Goal: Contribute content: Add original content to the website for others to see

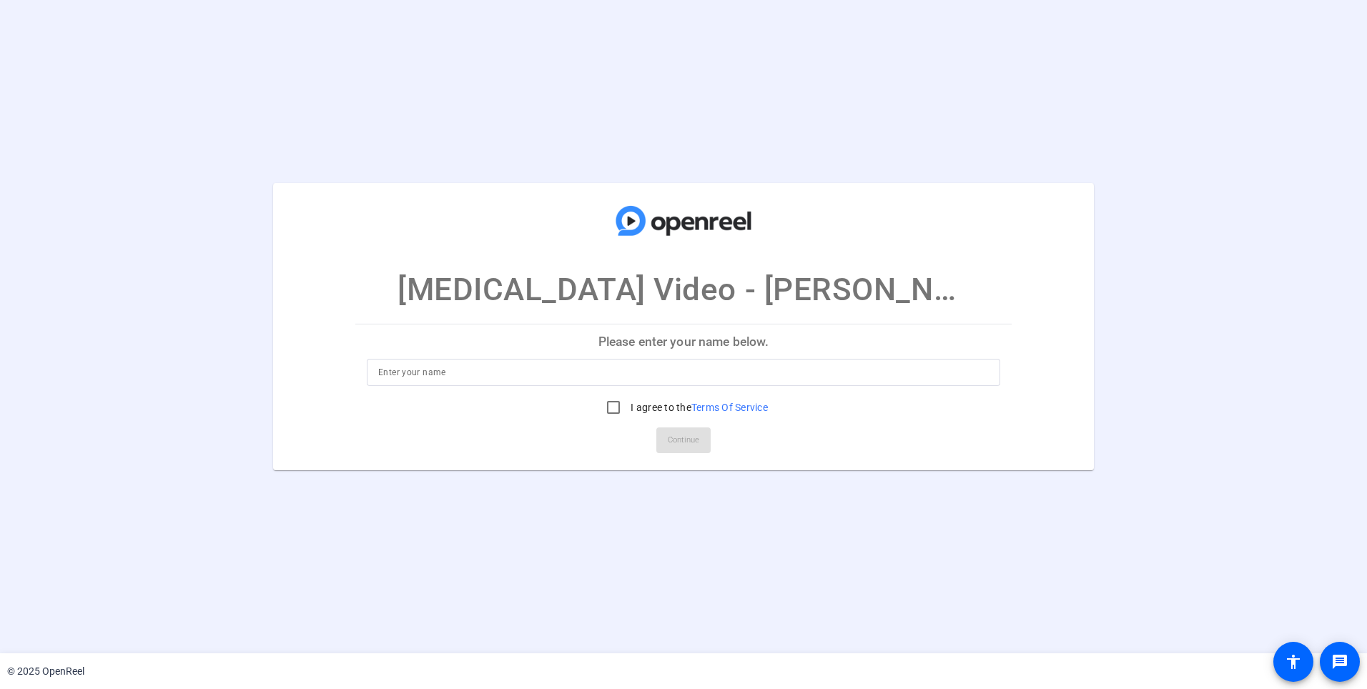
click at [719, 342] on p "Please enter your name below." at bounding box center [683, 342] width 656 height 34
click at [681, 368] on input at bounding box center [683, 372] width 611 height 17
type input "[PERSON_NAME]"
click at [805, 344] on p "Please enter your name below." at bounding box center [683, 342] width 656 height 34
click at [611, 413] on input "I agree to the Terms Of Service" at bounding box center [613, 407] width 29 height 29
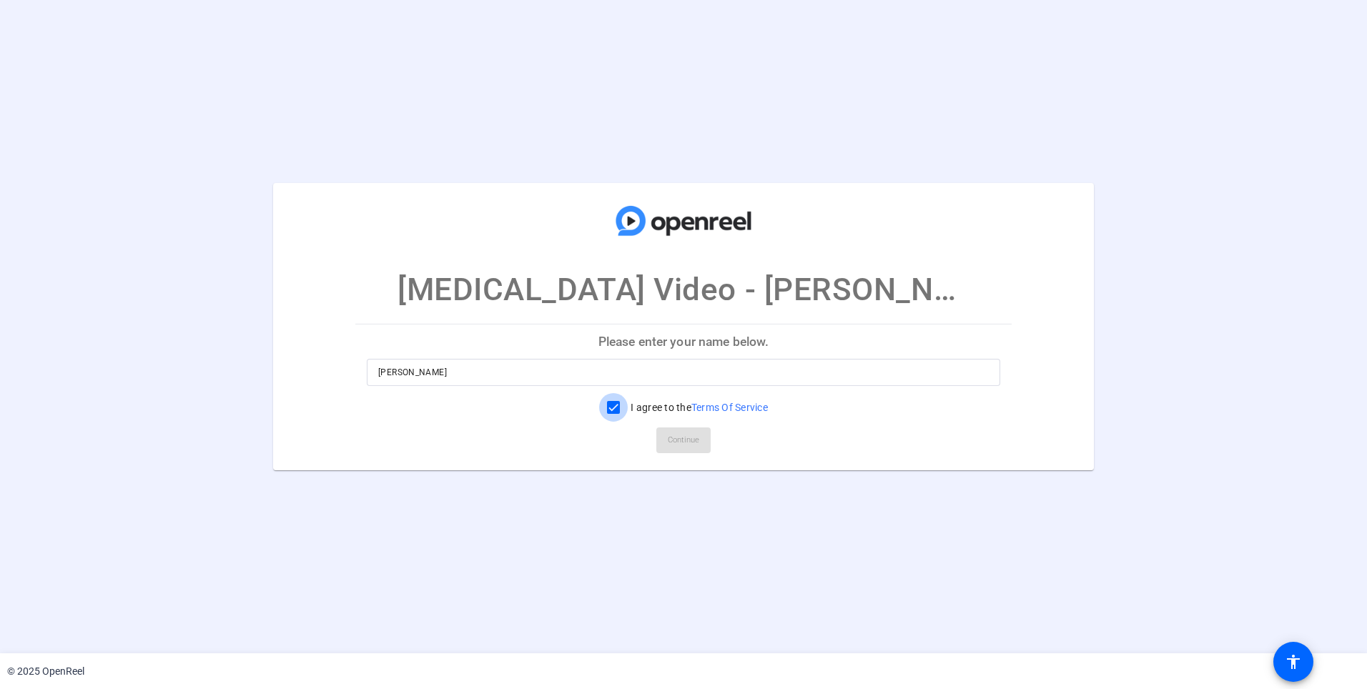
checkbox input "true"
click at [676, 435] on span "Continue" at bounding box center [683, 440] width 31 height 21
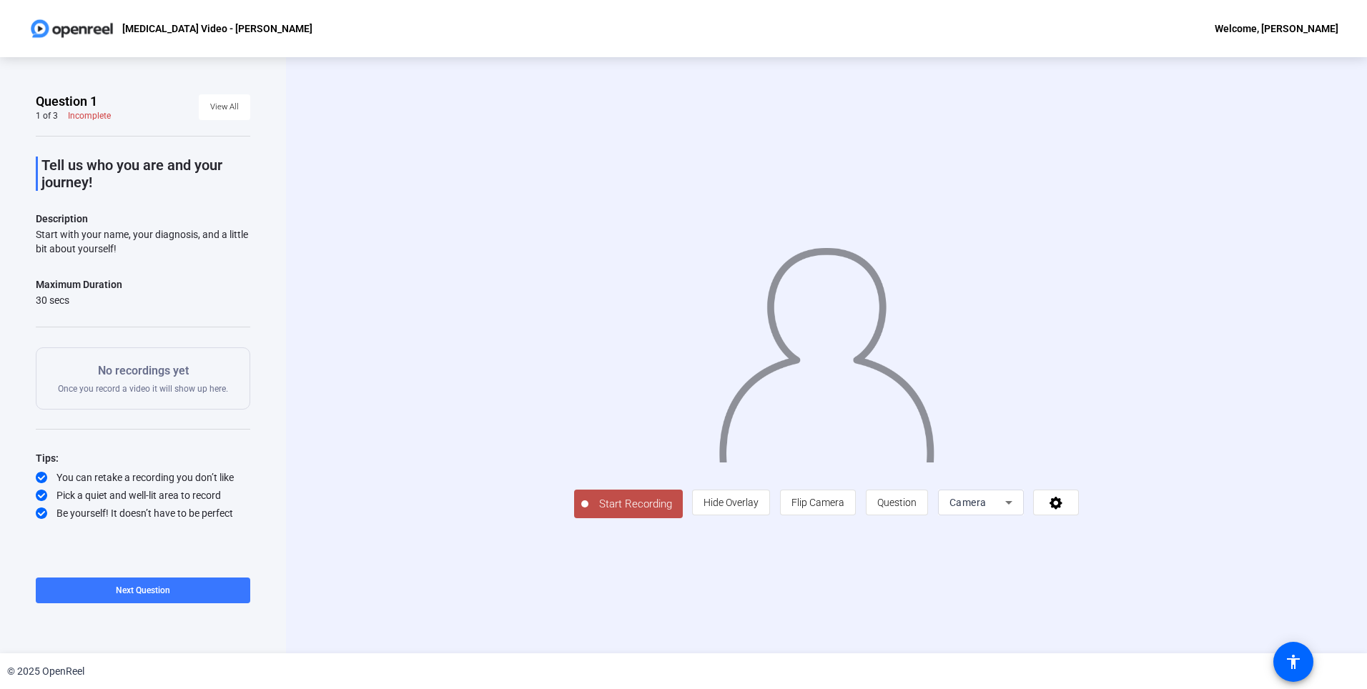
click at [1004, 505] on icon at bounding box center [1008, 502] width 17 height 17
click at [925, 324] on div at bounding box center [683, 344] width 1367 height 689
click at [607, 508] on span "Start Recording" at bounding box center [635, 504] width 94 height 16
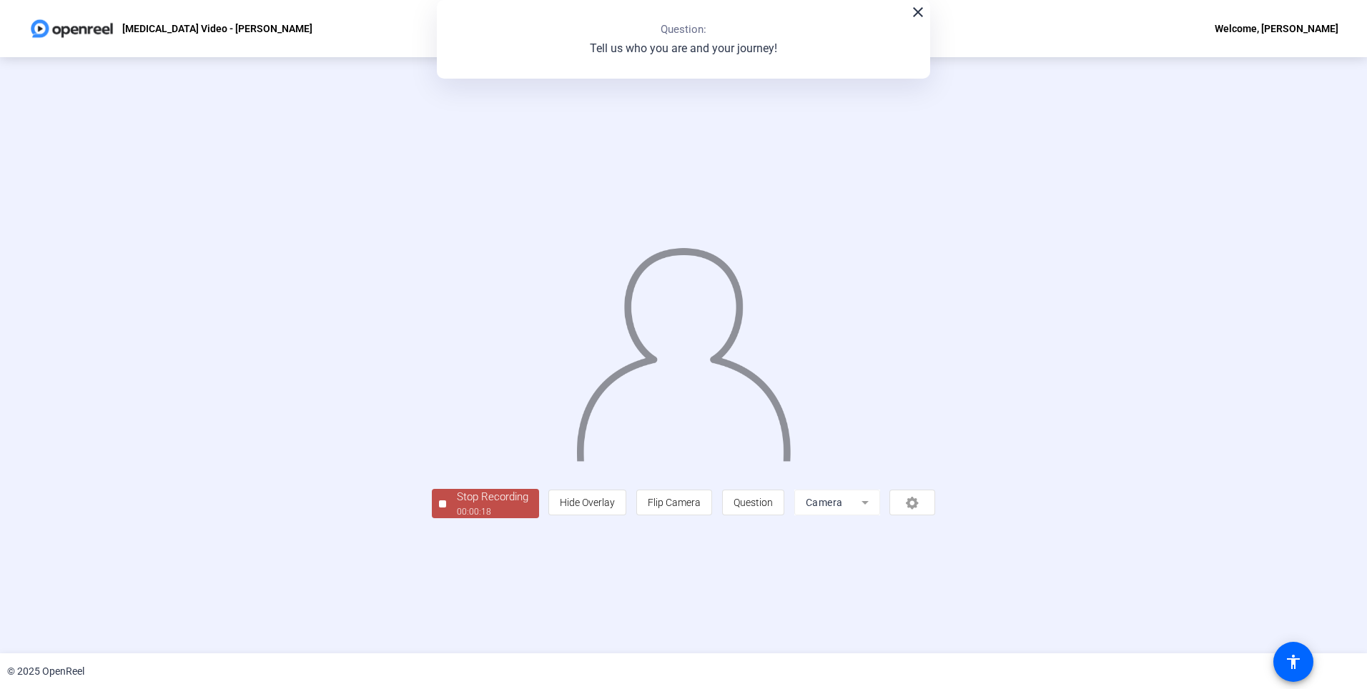
click at [502, 509] on div "00:00:18" at bounding box center [493, 512] width 72 height 13
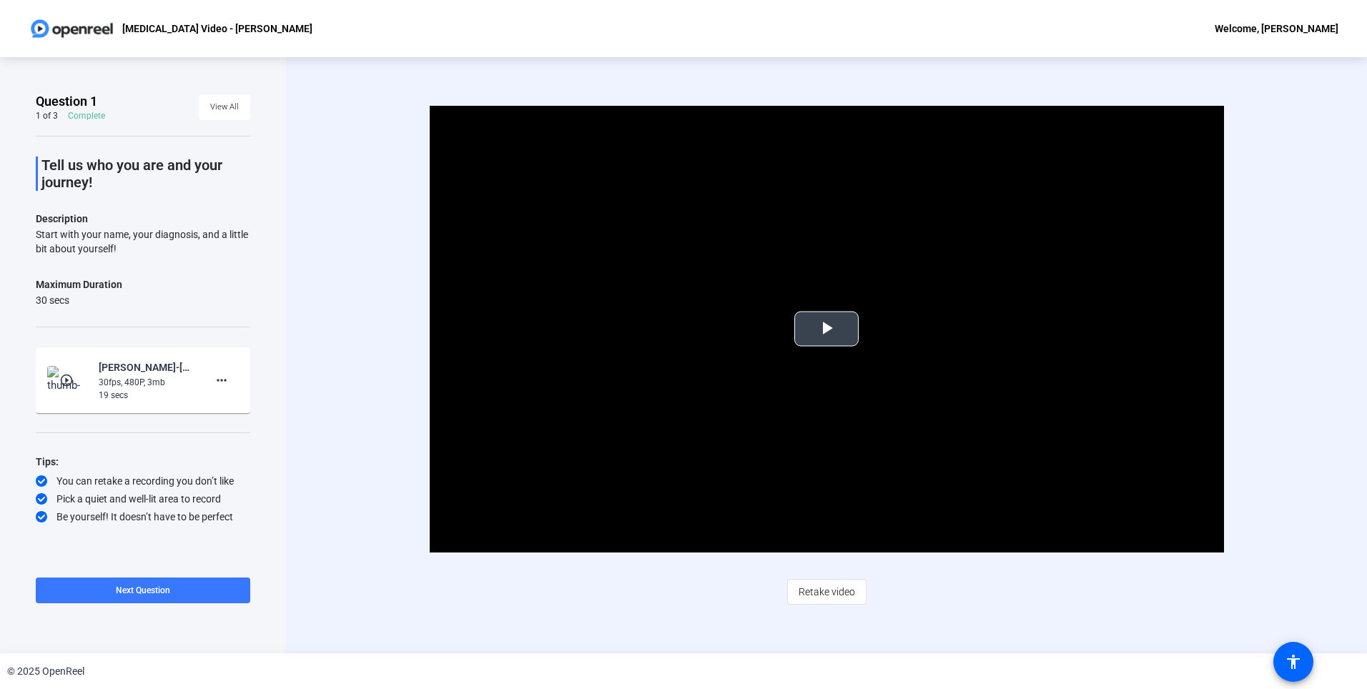
click at [827, 329] on span "Video Player" at bounding box center [827, 329] width 0 height 0
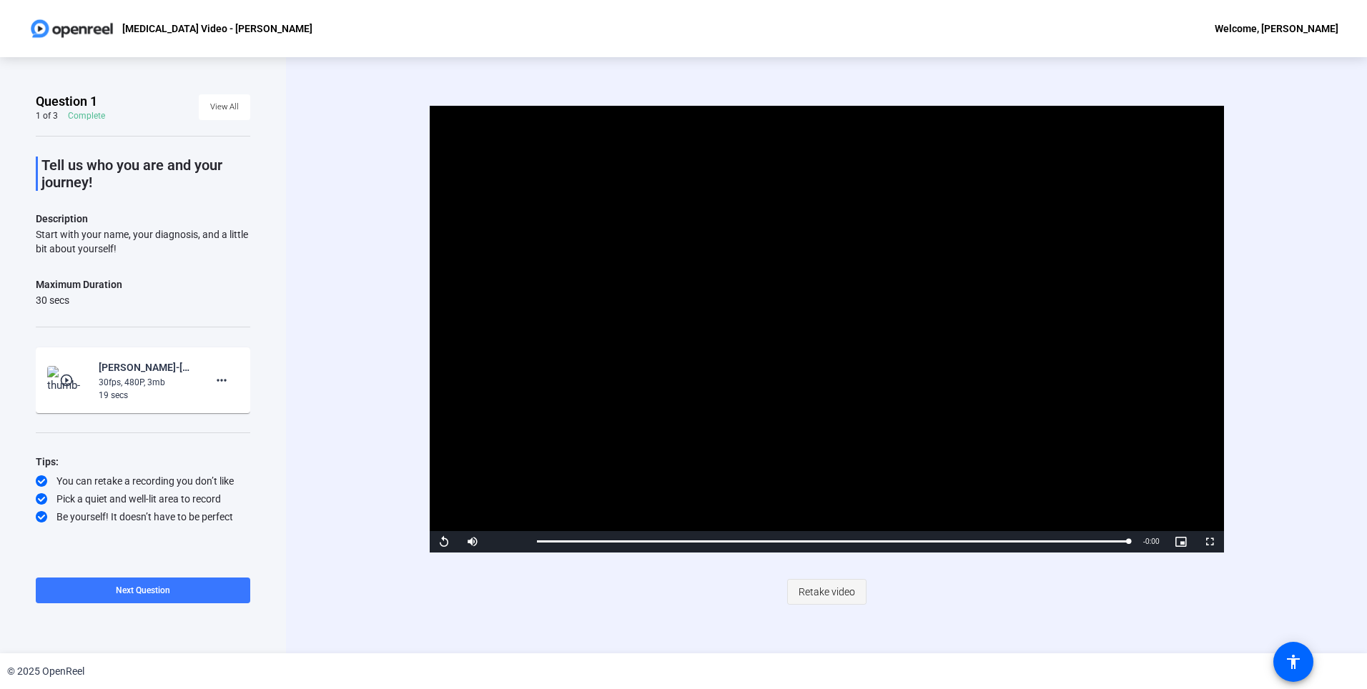
click at [825, 593] on span "Retake video" at bounding box center [827, 591] width 56 height 27
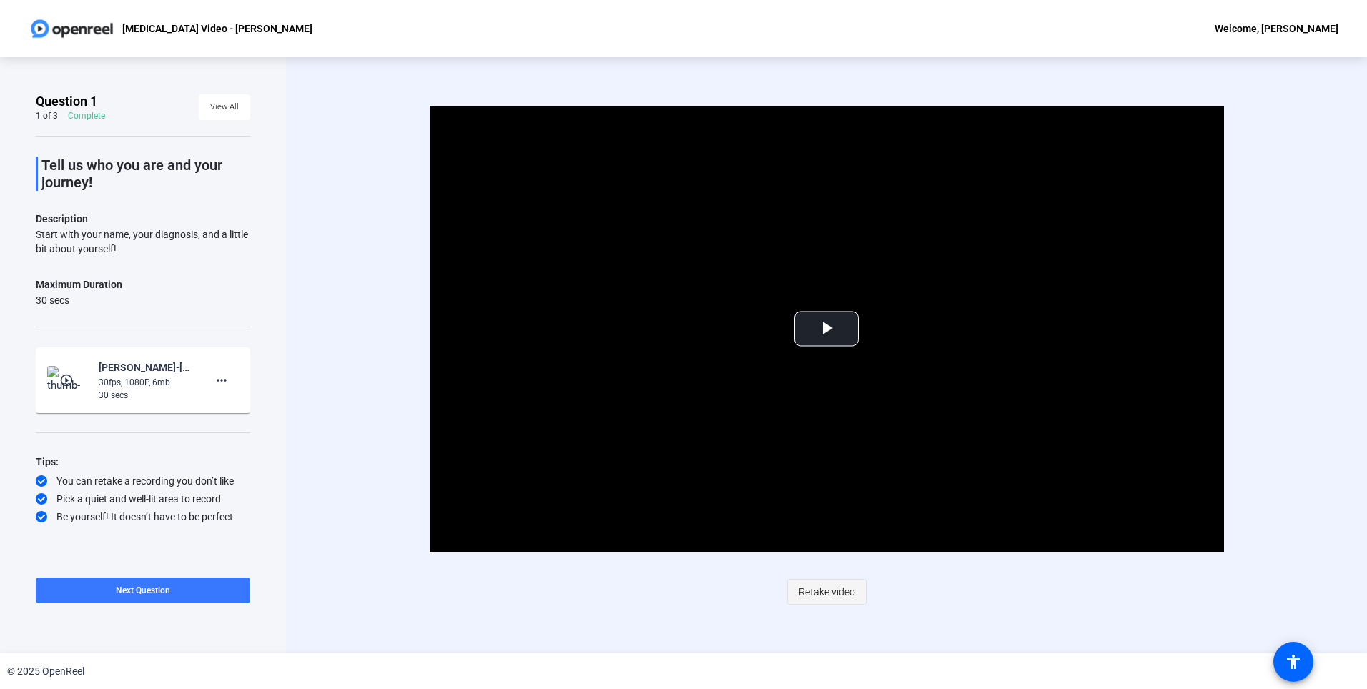
click at [837, 593] on span "Retake video" at bounding box center [827, 591] width 56 height 27
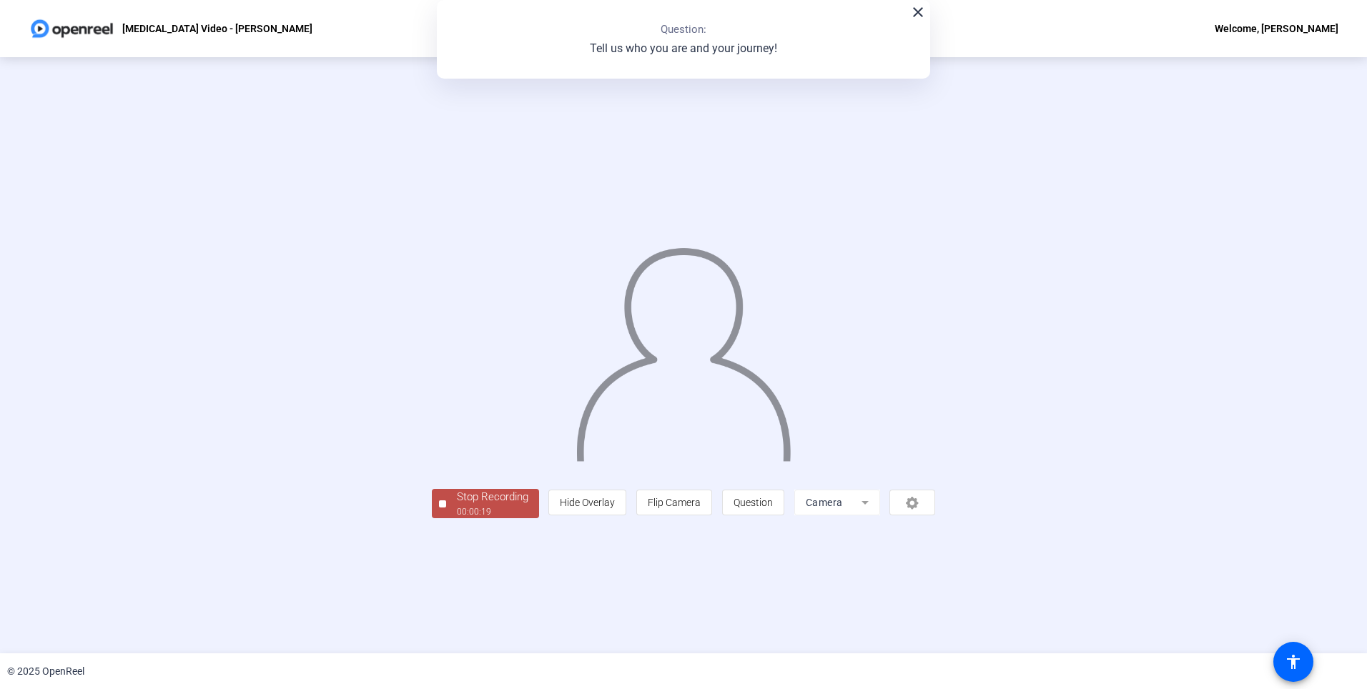
click at [920, 12] on mat-icon "close" at bounding box center [918, 12] width 17 height 17
click at [457, 518] on div "00:00:22" at bounding box center [493, 512] width 72 height 13
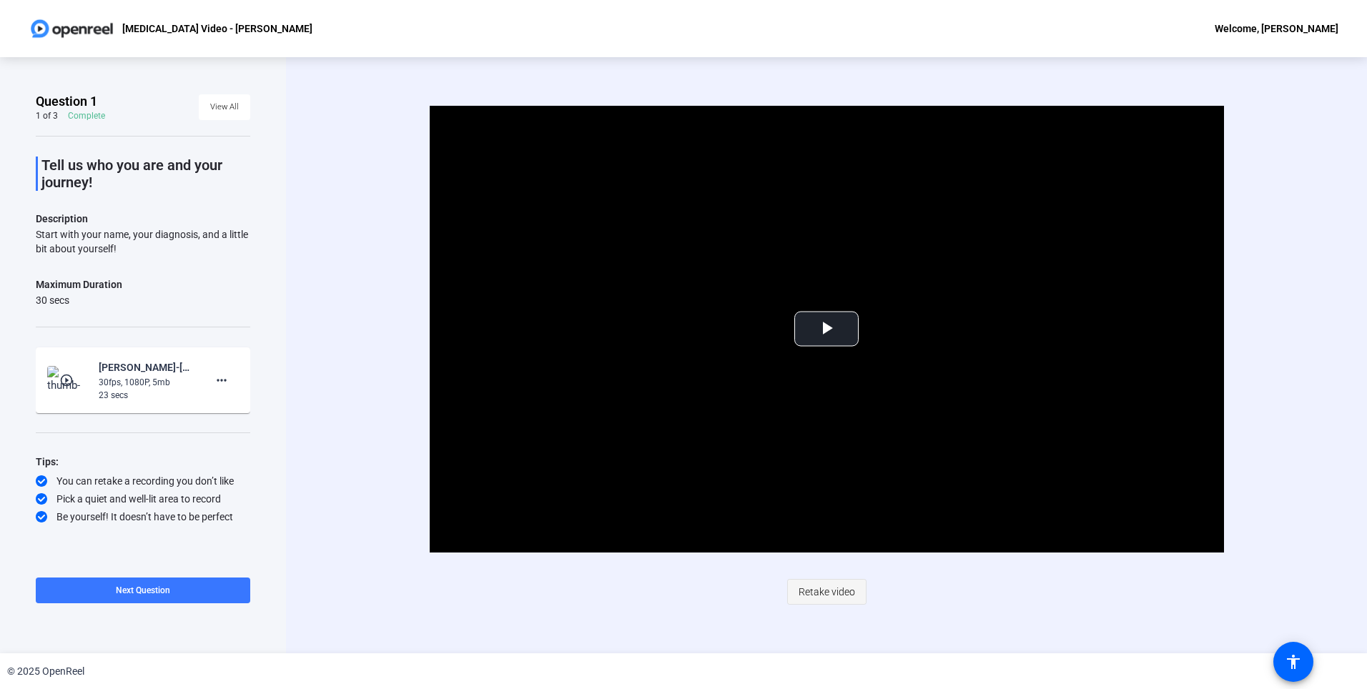
click at [838, 595] on span "Retake video" at bounding box center [827, 591] width 56 height 27
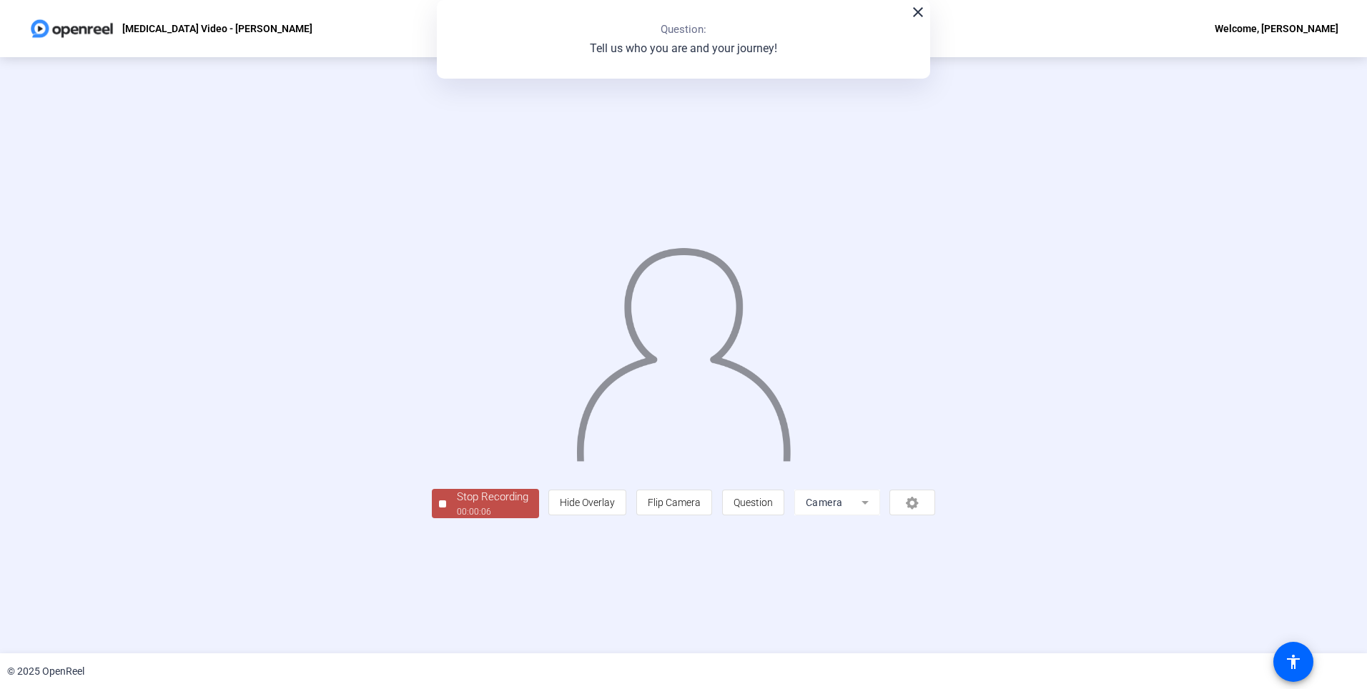
click at [457, 518] on div "00:00:06" at bounding box center [493, 512] width 72 height 13
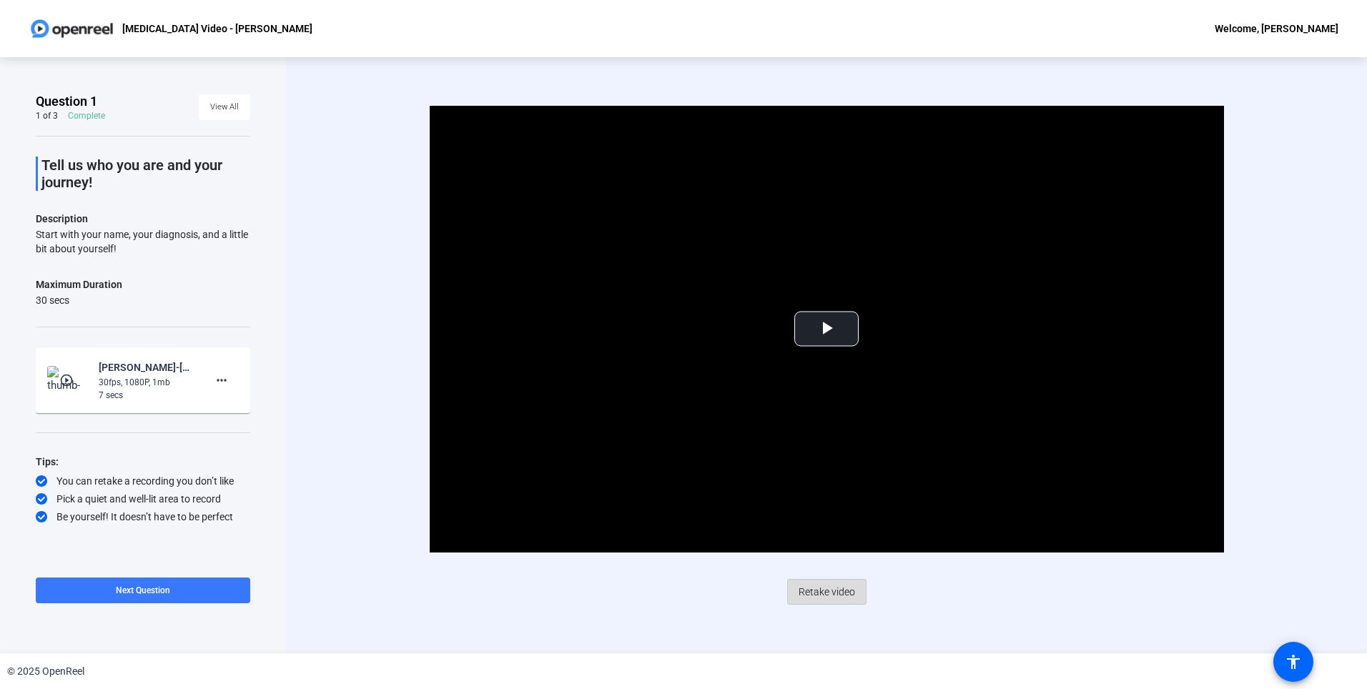
click at [854, 593] on span "Retake video" at bounding box center [827, 591] width 56 height 27
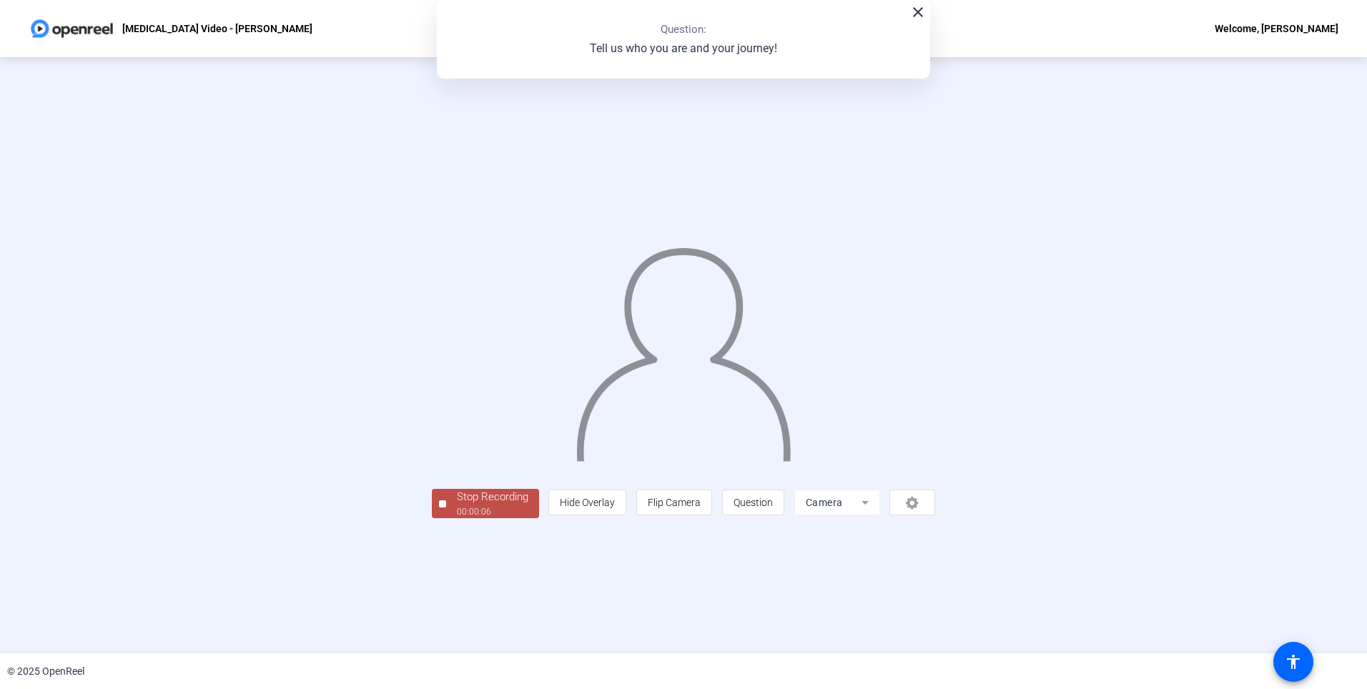
click at [439, 508] on div at bounding box center [442, 504] width 7 height 7
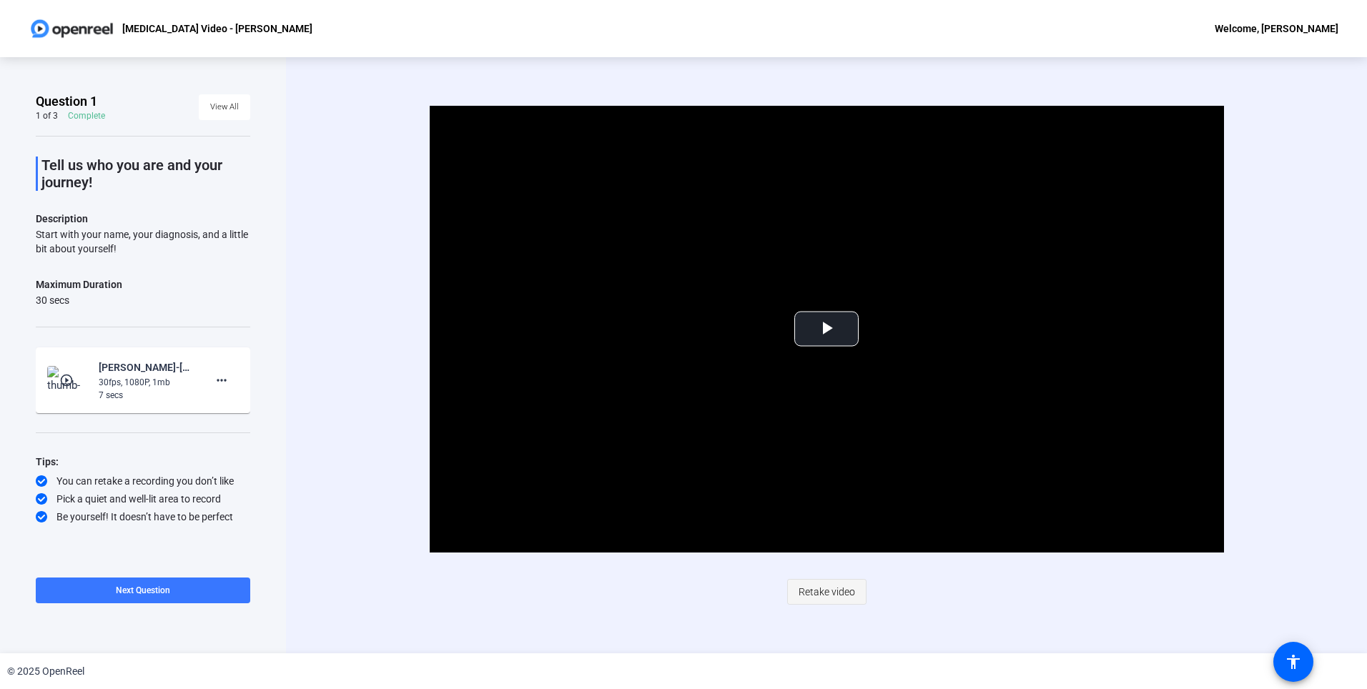
click at [816, 592] on span "Retake video" at bounding box center [827, 591] width 56 height 27
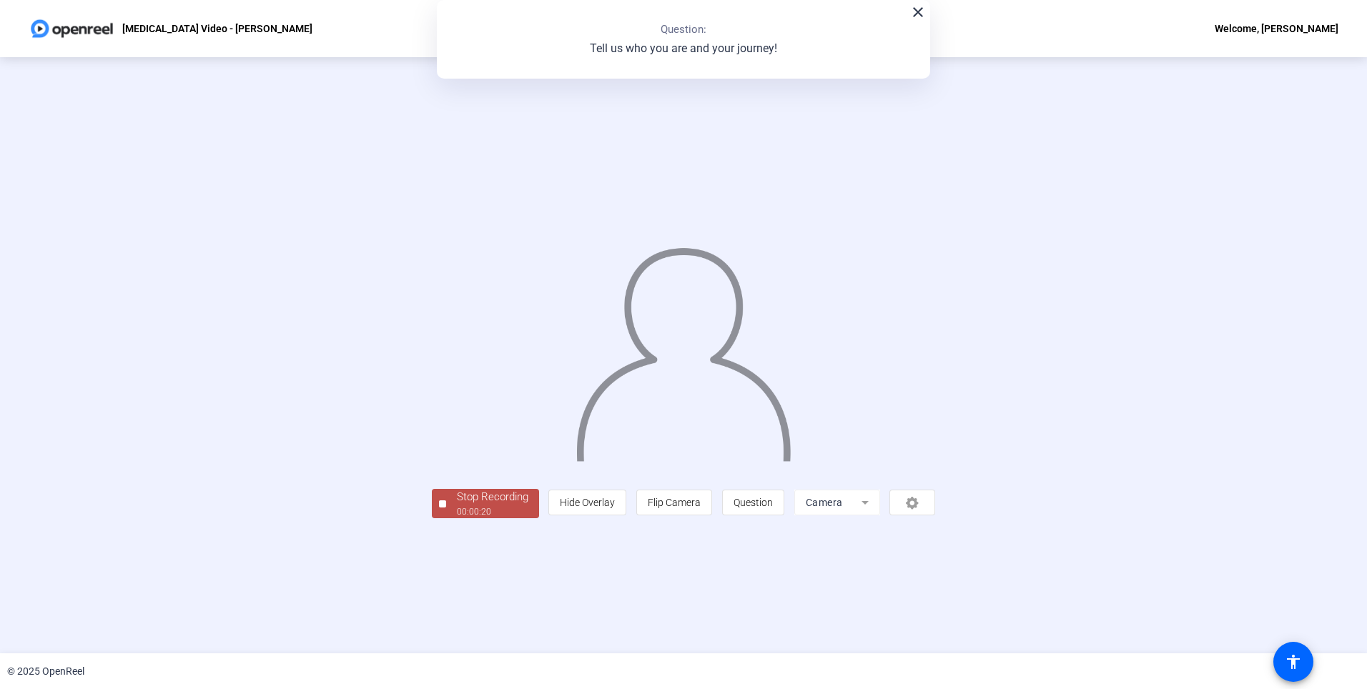
click at [457, 518] on div "00:00:20" at bounding box center [493, 512] width 72 height 13
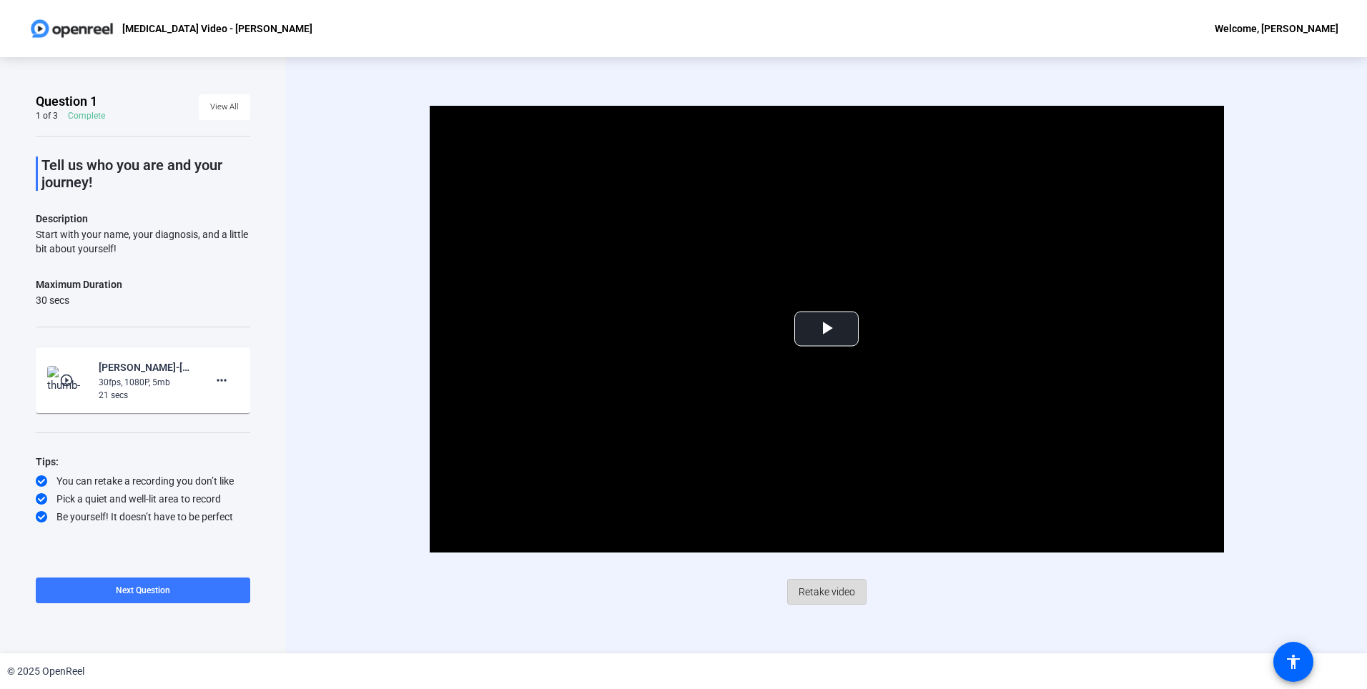
click at [822, 599] on span "Retake video" at bounding box center [827, 591] width 56 height 27
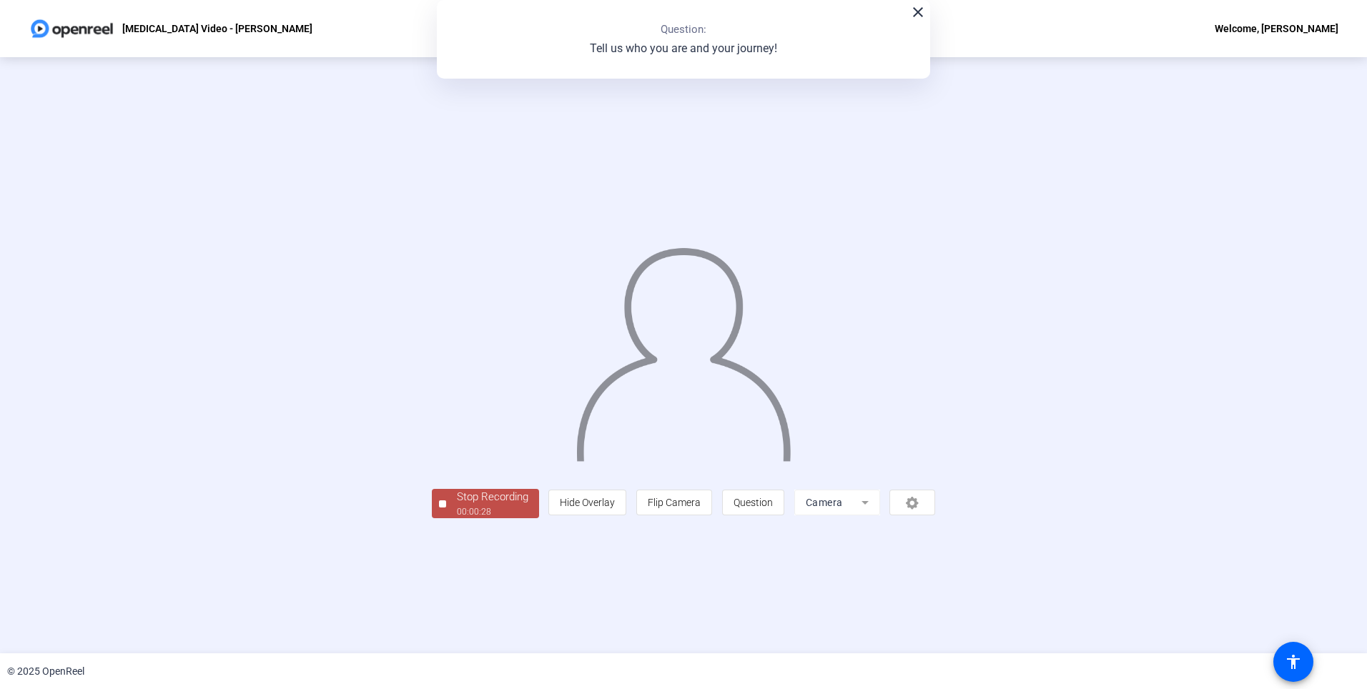
click at [457, 506] on div "Stop Recording" at bounding box center [493, 497] width 72 height 16
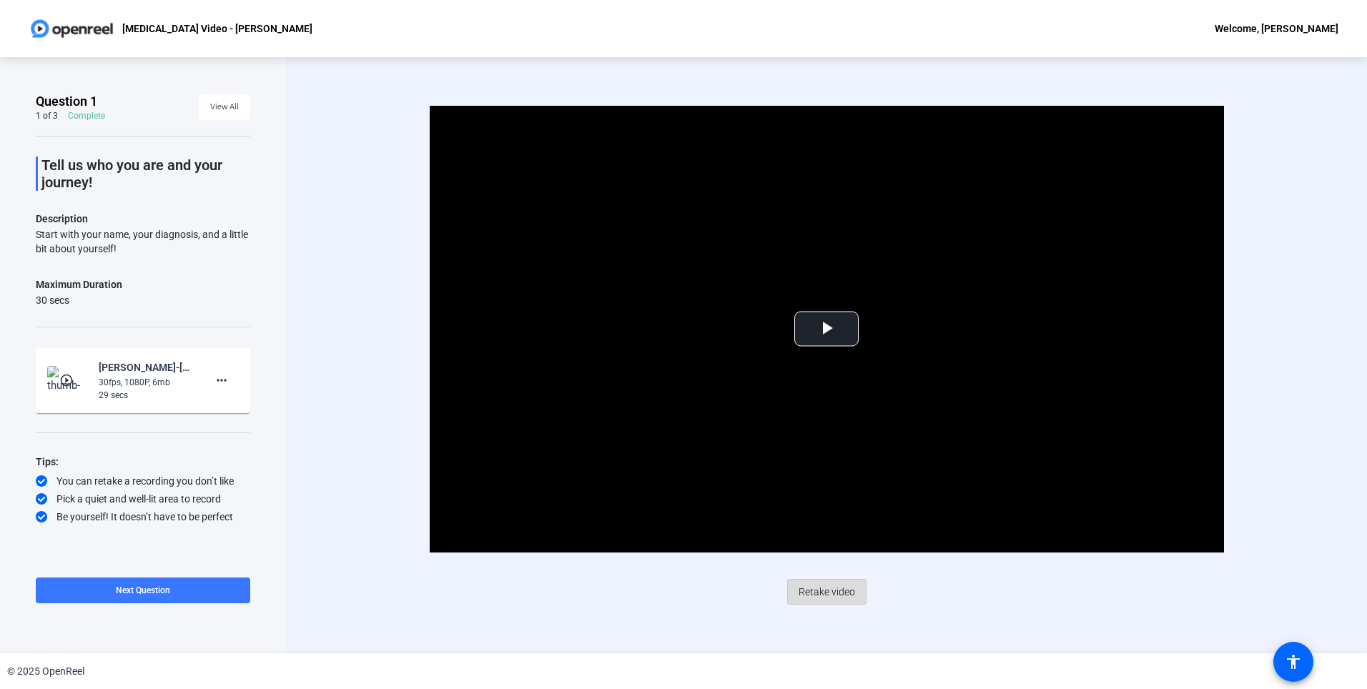
click at [814, 595] on span "Retake video" at bounding box center [827, 591] width 56 height 27
click at [834, 590] on span "Retake video" at bounding box center [827, 591] width 56 height 27
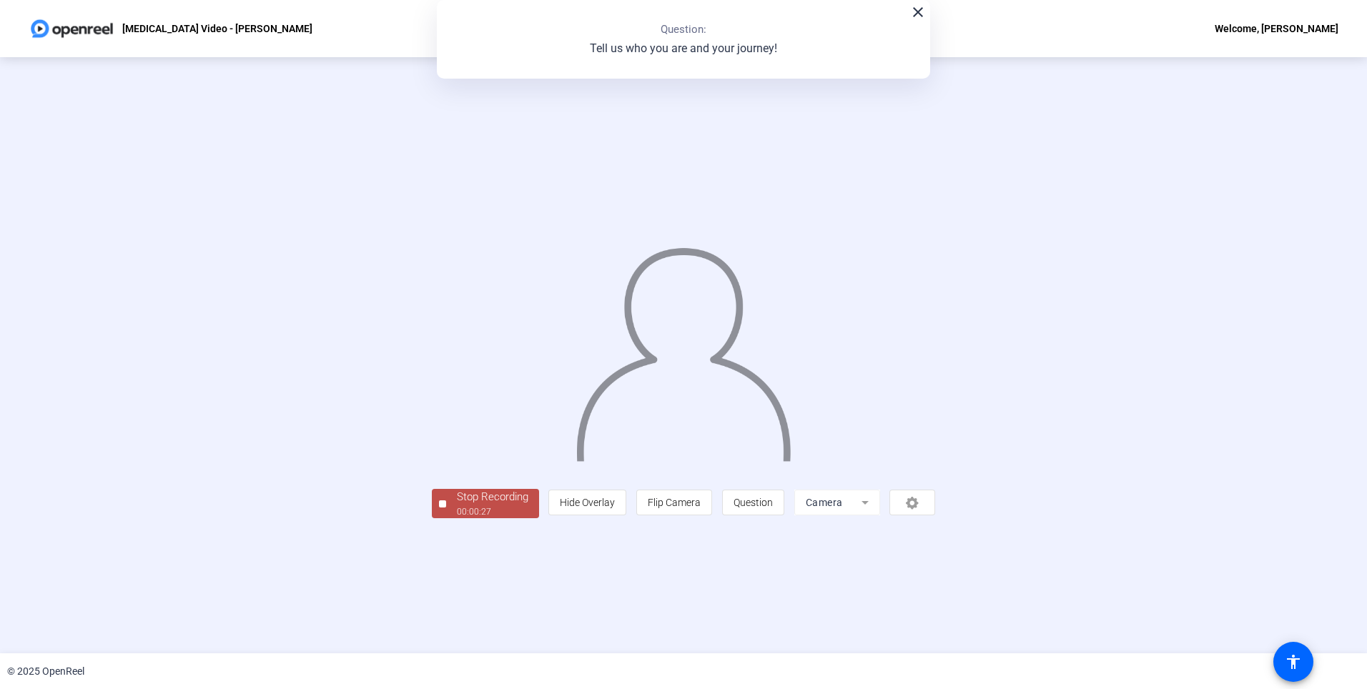
click at [457, 518] on div "00:00:27" at bounding box center [493, 512] width 72 height 13
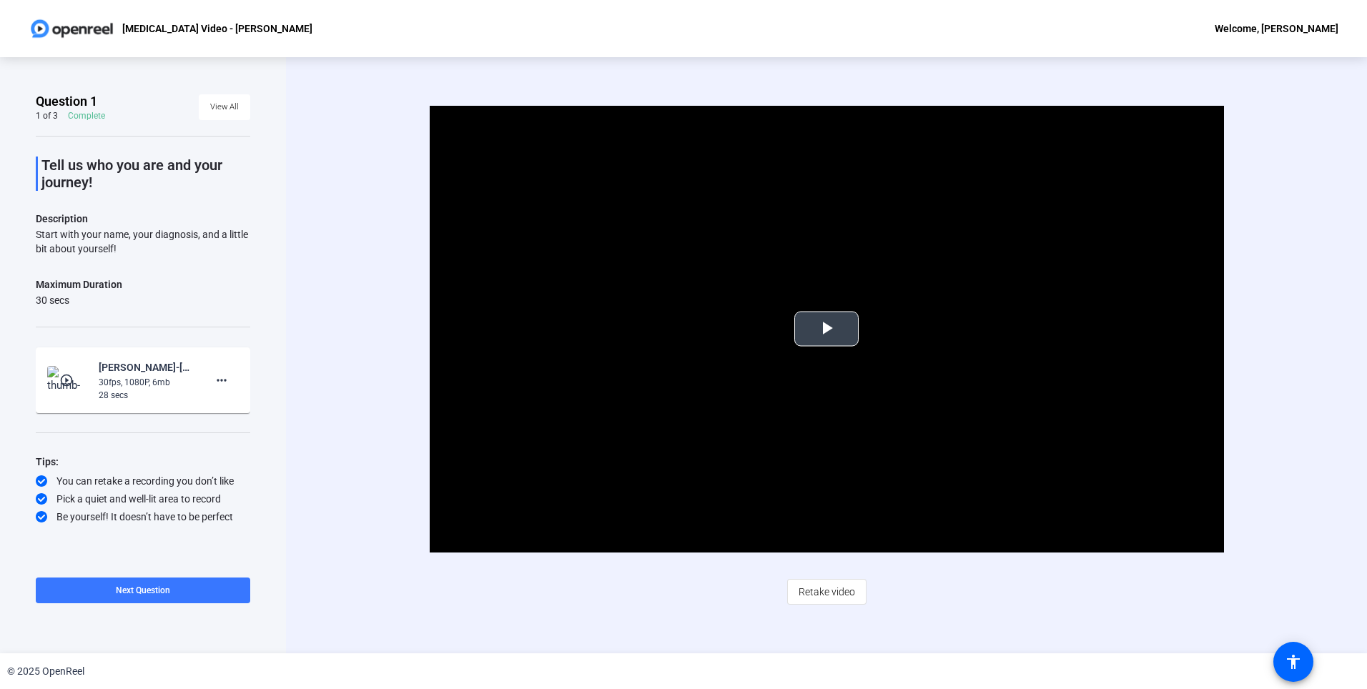
click at [827, 329] on span "Video Player" at bounding box center [827, 329] width 0 height 0
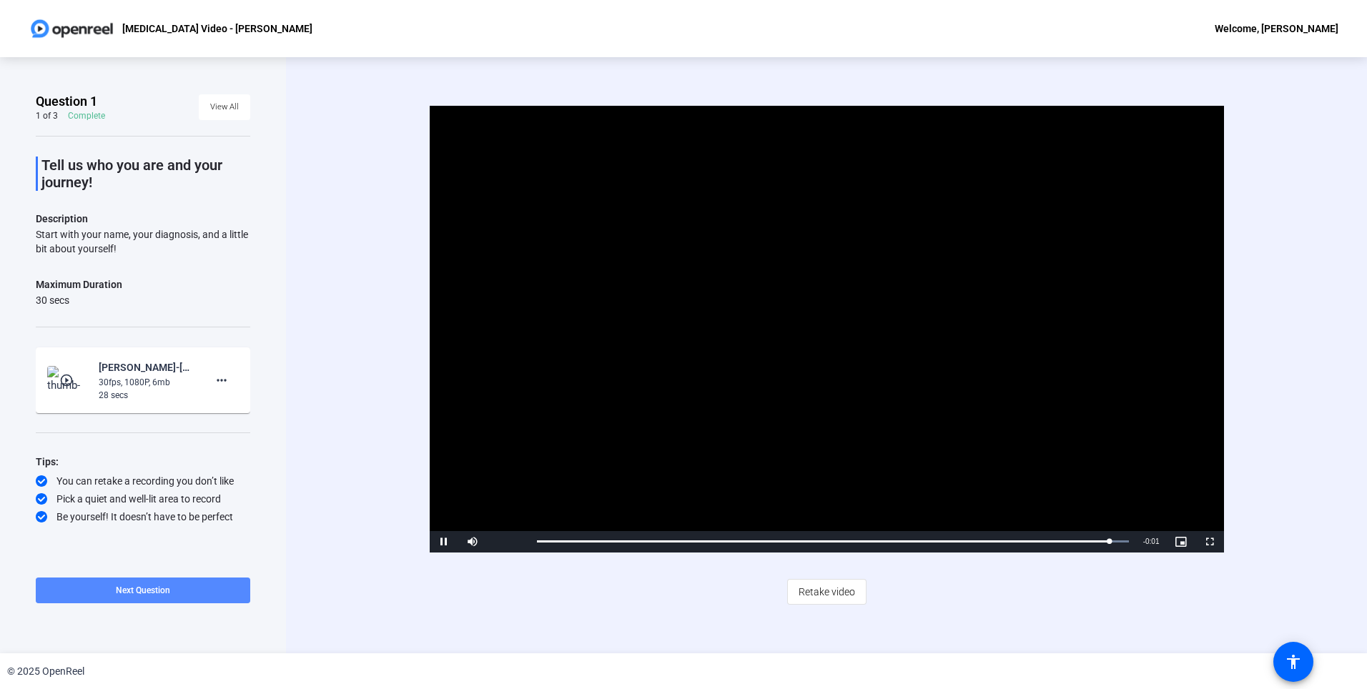
click at [187, 595] on span at bounding box center [143, 590] width 215 height 34
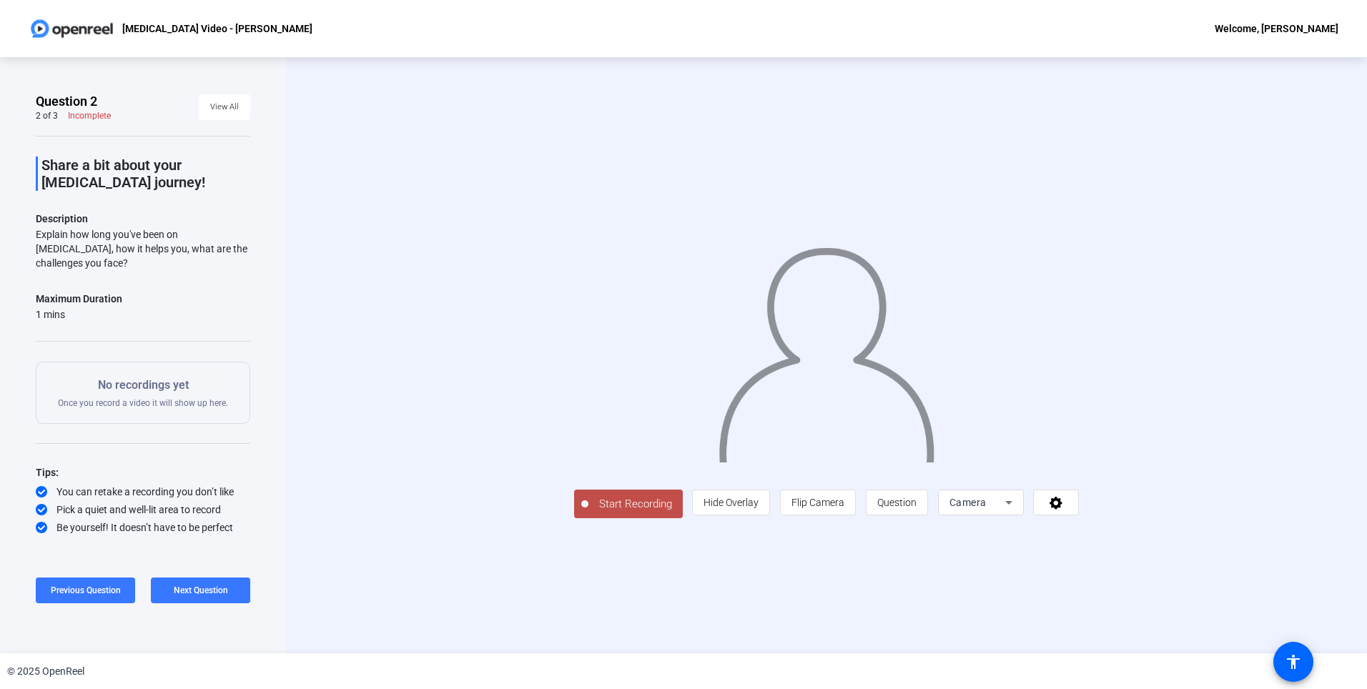
click at [487, 79] on div "Start Recording person Hide Overlay flip Flip Camera question_mark Question Cam…" at bounding box center [826, 355] width 1081 height 596
click at [491, 36] on div "[MEDICAL_DATA] Video - [PERSON_NAME] Welcome, [PERSON_NAME]" at bounding box center [683, 28] width 1367 height 57
click at [635, 30] on div "[MEDICAL_DATA] Video - [PERSON_NAME] Welcome, [PERSON_NAME]" at bounding box center [683, 28] width 1367 height 57
drag, startPoint x: 654, startPoint y: 17, endPoint x: 739, endPoint y: 40, distance: 88.8
click at [739, 40] on div "[MEDICAL_DATA] Video - [PERSON_NAME] Welcome, [PERSON_NAME]" at bounding box center [683, 28] width 1367 height 57
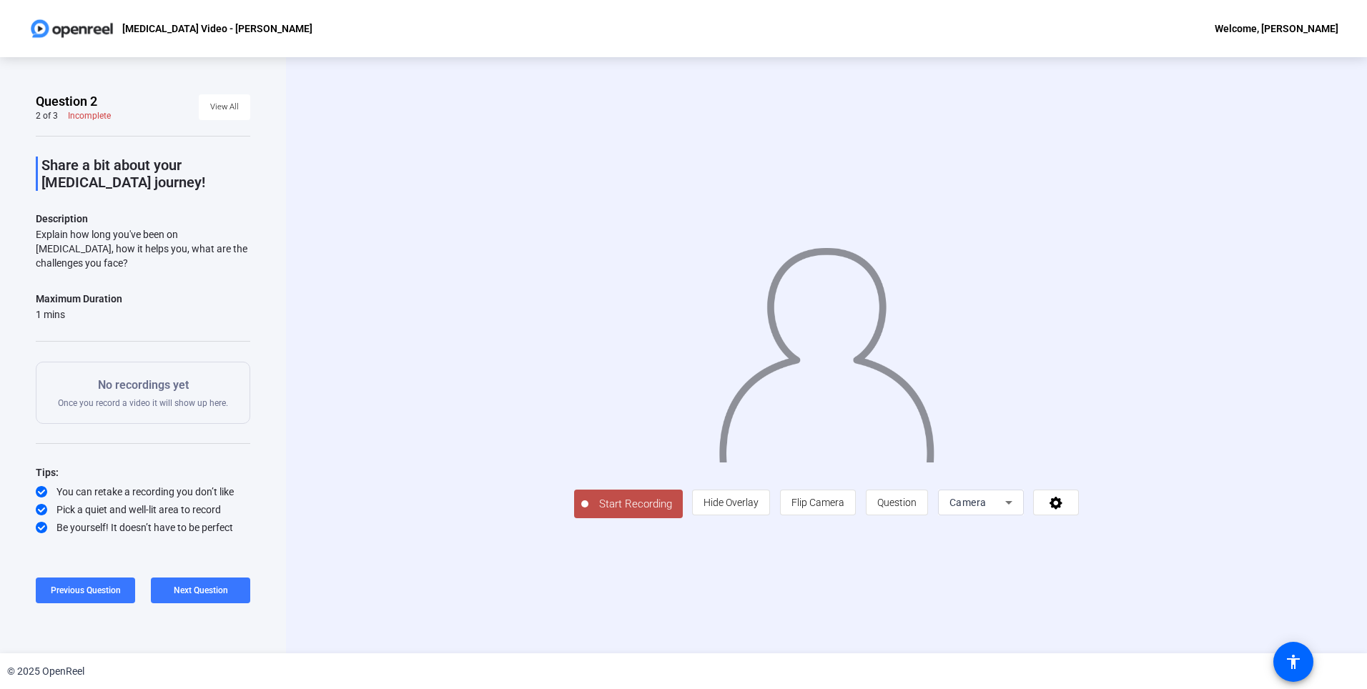
click at [566, 81] on div "Start Recording person Hide Overlay flip Flip Camera question_mark Question Cam…" at bounding box center [826, 355] width 1081 height 596
click at [77, 46] on div "[MEDICAL_DATA] Video - [PERSON_NAME] Welcome, [PERSON_NAME]" at bounding box center [683, 28] width 1367 height 57
click at [1294, 104] on div "Start Recording person Hide Overlay flip Flip Camera question_mark Question Cam…" at bounding box center [826, 355] width 1081 height 597
click at [588, 513] on span "Start Recording" at bounding box center [635, 504] width 94 height 16
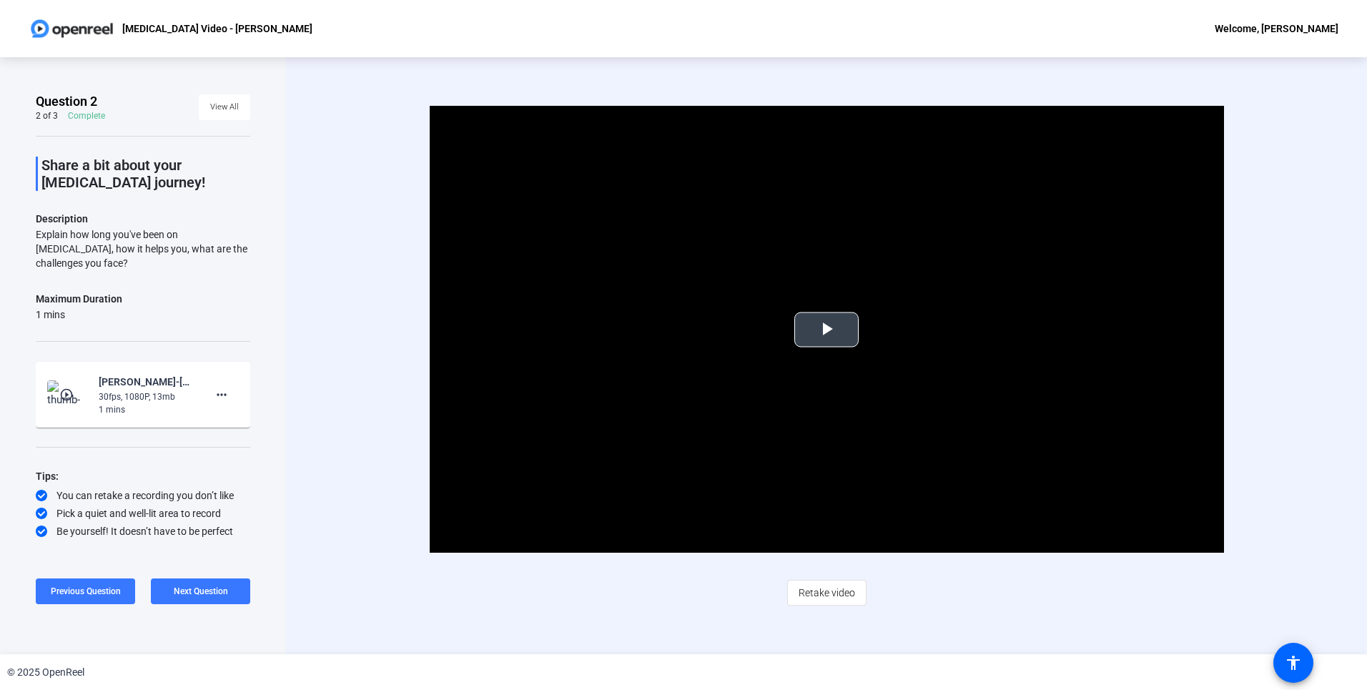
click at [827, 330] on span "Video Player" at bounding box center [827, 330] width 0 height 0
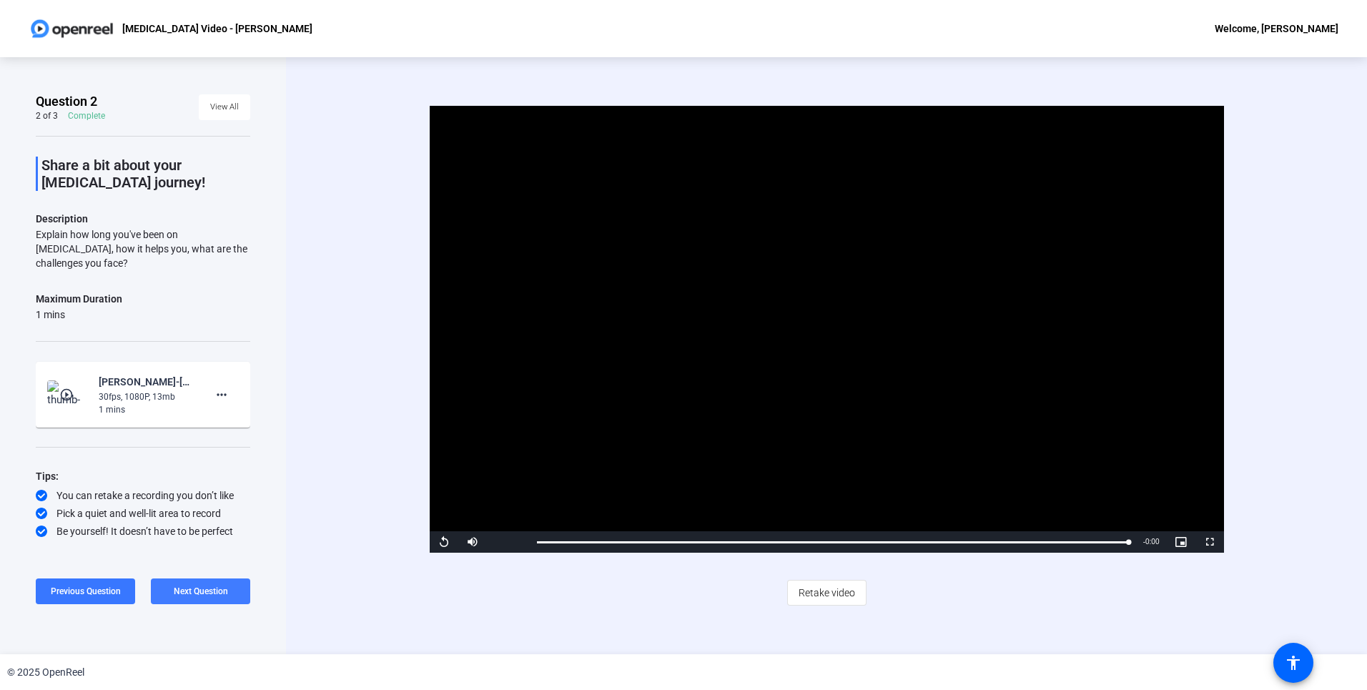
click at [226, 589] on span "Next Question" at bounding box center [201, 591] width 54 height 10
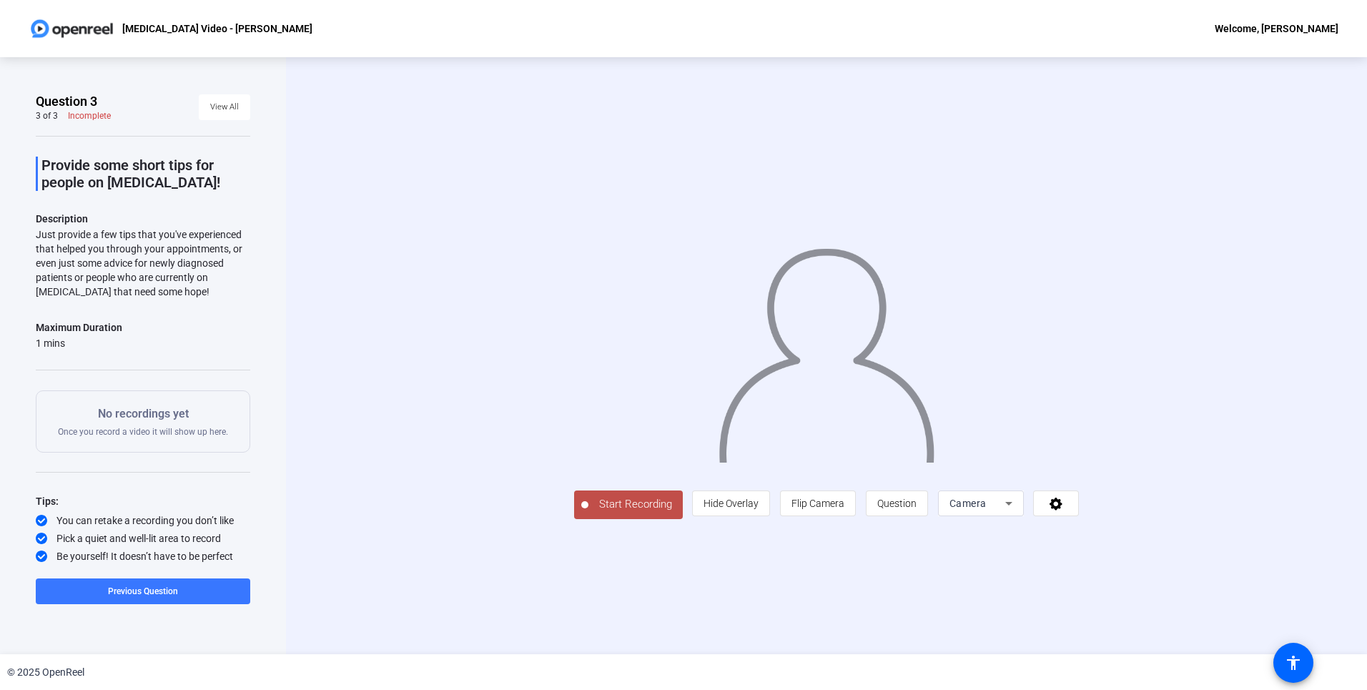
click at [588, 513] on span "Start Recording" at bounding box center [635, 504] width 94 height 16
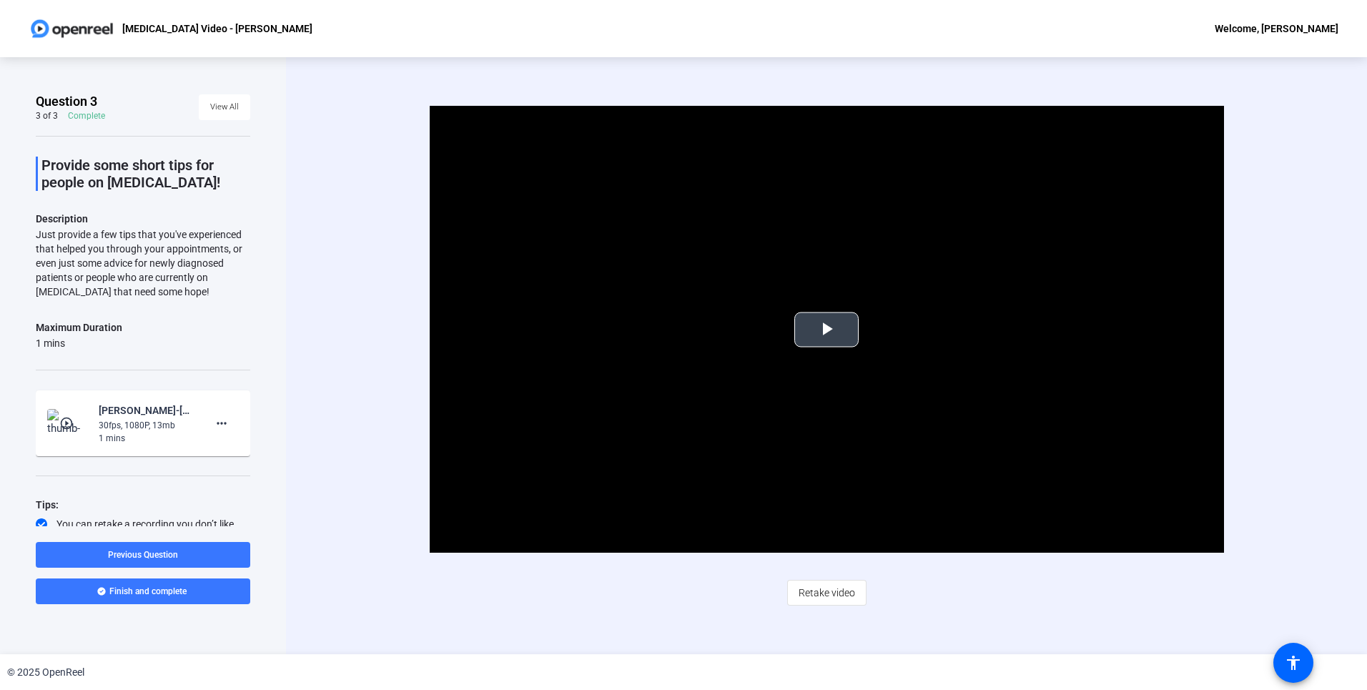
click at [827, 330] on span "Video Player" at bounding box center [827, 330] width 0 height 0
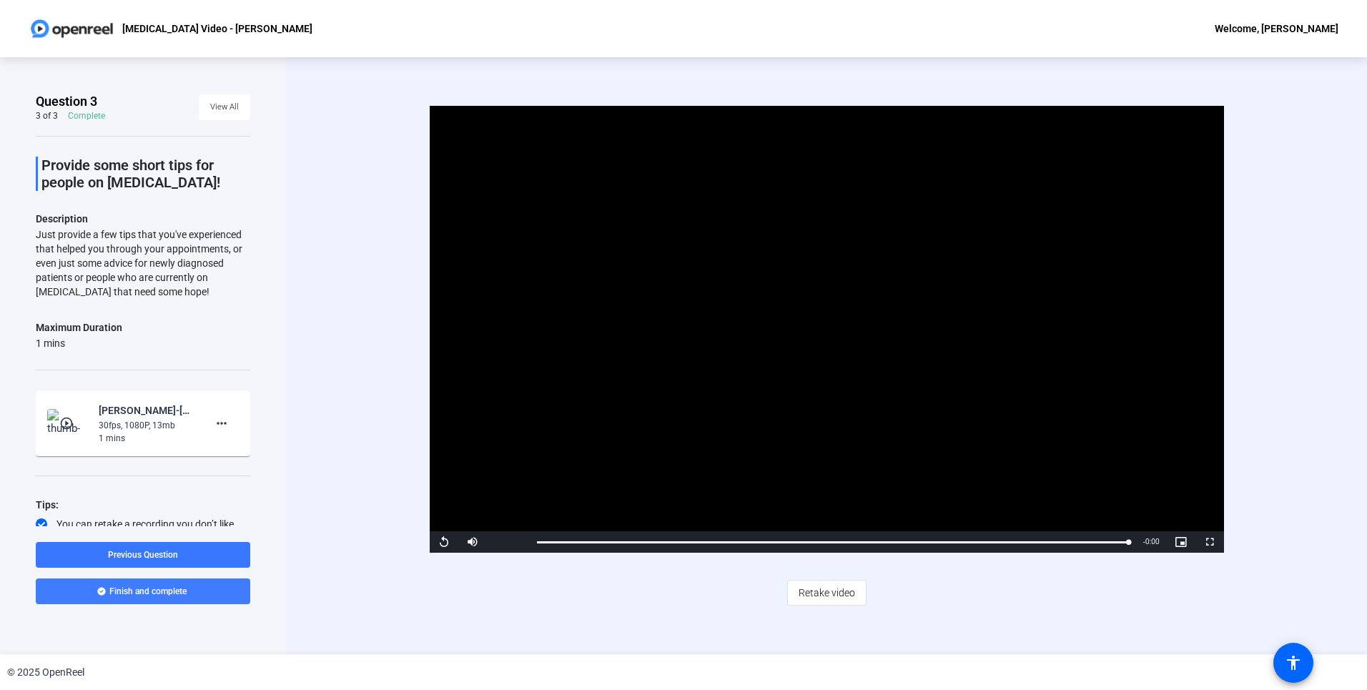
click at [151, 586] on span "Finish and complete" at bounding box center [147, 591] width 77 height 11
